Goal: Obtain resource: Download file/media

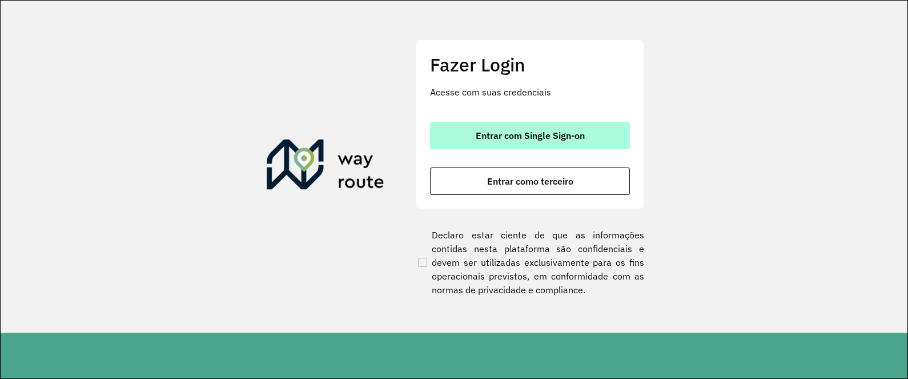
click at [561, 137] on span "Entrar com Single Sign-on" at bounding box center [530, 135] width 109 height 9
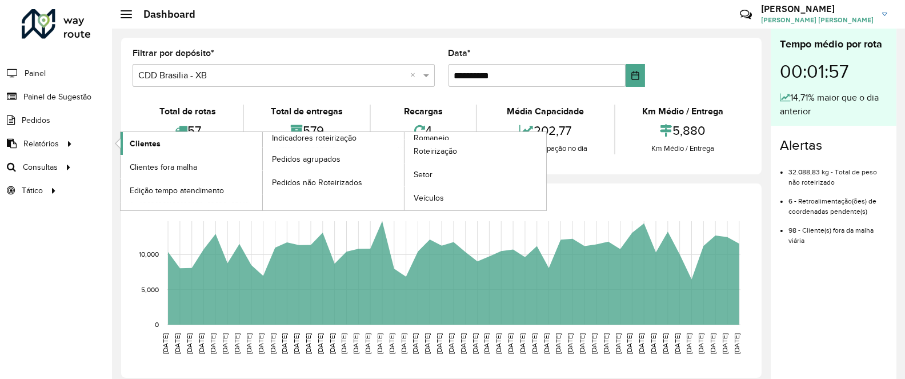
click at [140, 140] on span "Clientes" at bounding box center [145, 144] width 31 height 12
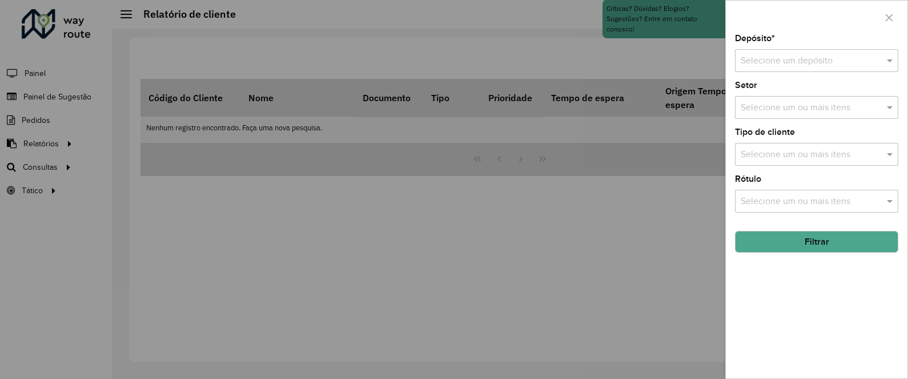
click at [789, 67] on input "text" at bounding box center [805, 61] width 129 height 14
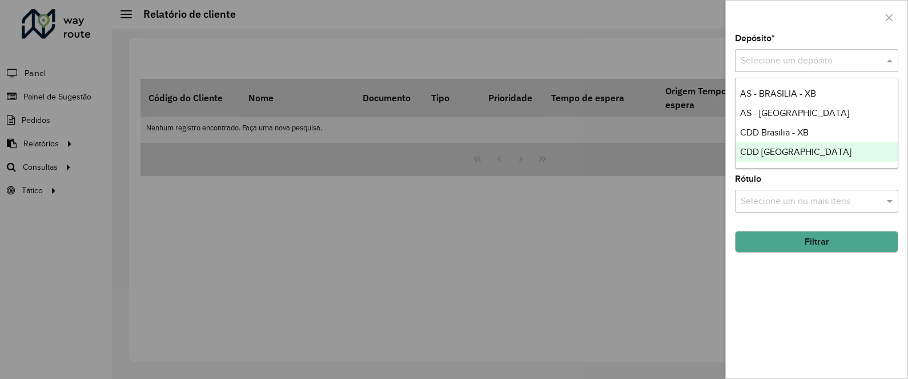
click at [785, 150] on span "CDD Rondonópolis" at bounding box center [795, 152] width 111 height 10
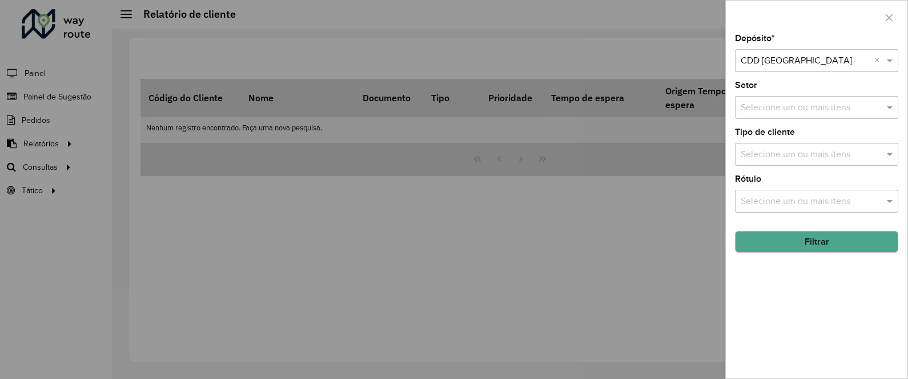
click at [825, 239] on button "Filtrar" at bounding box center [816, 242] width 163 height 22
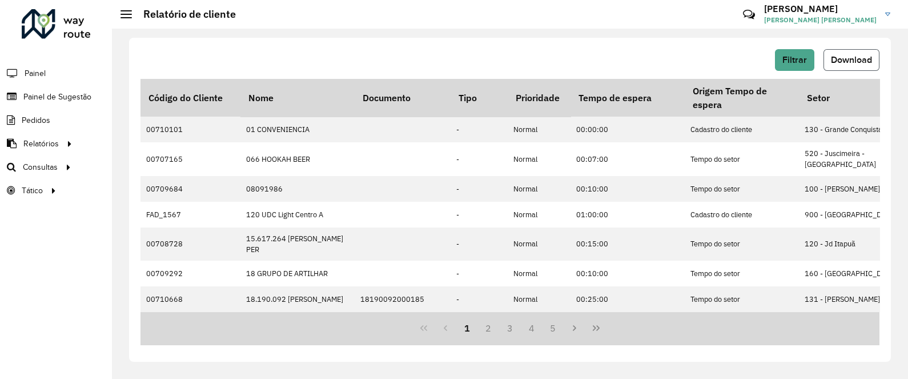
click at [866, 62] on span "Download" at bounding box center [851, 60] width 41 height 10
